Goal: Browse casually: Explore the website without a specific task or goal

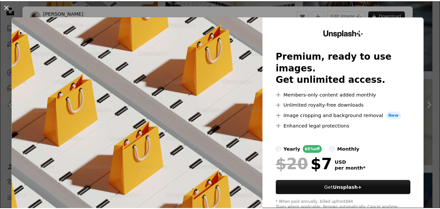
scroll to position [173, 0]
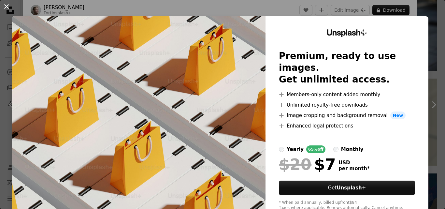
click at [7, 6] on button "An X shape" at bounding box center [7, 7] width 8 height 8
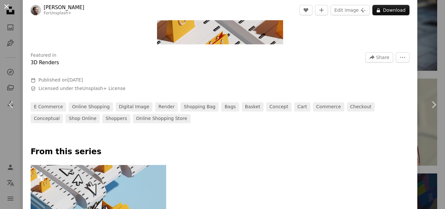
click at [5, 10] on button "An X shape" at bounding box center [7, 7] width 8 height 8
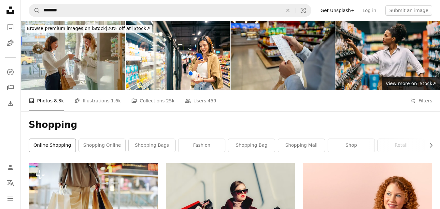
click at [54, 148] on link "online shopping" at bounding box center [52, 145] width 47 height 13
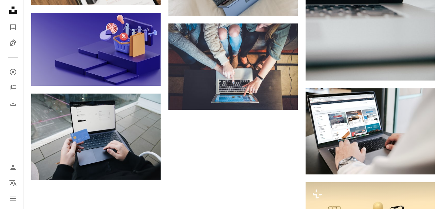
scroll to position [597, 0]
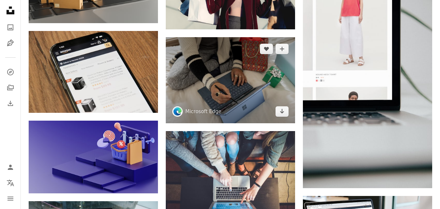
click at [219, 110] on img at bounding box center [230, 80] width 129 height 86
